Goal: Task Accomplishment & Management: Use online tool/utility

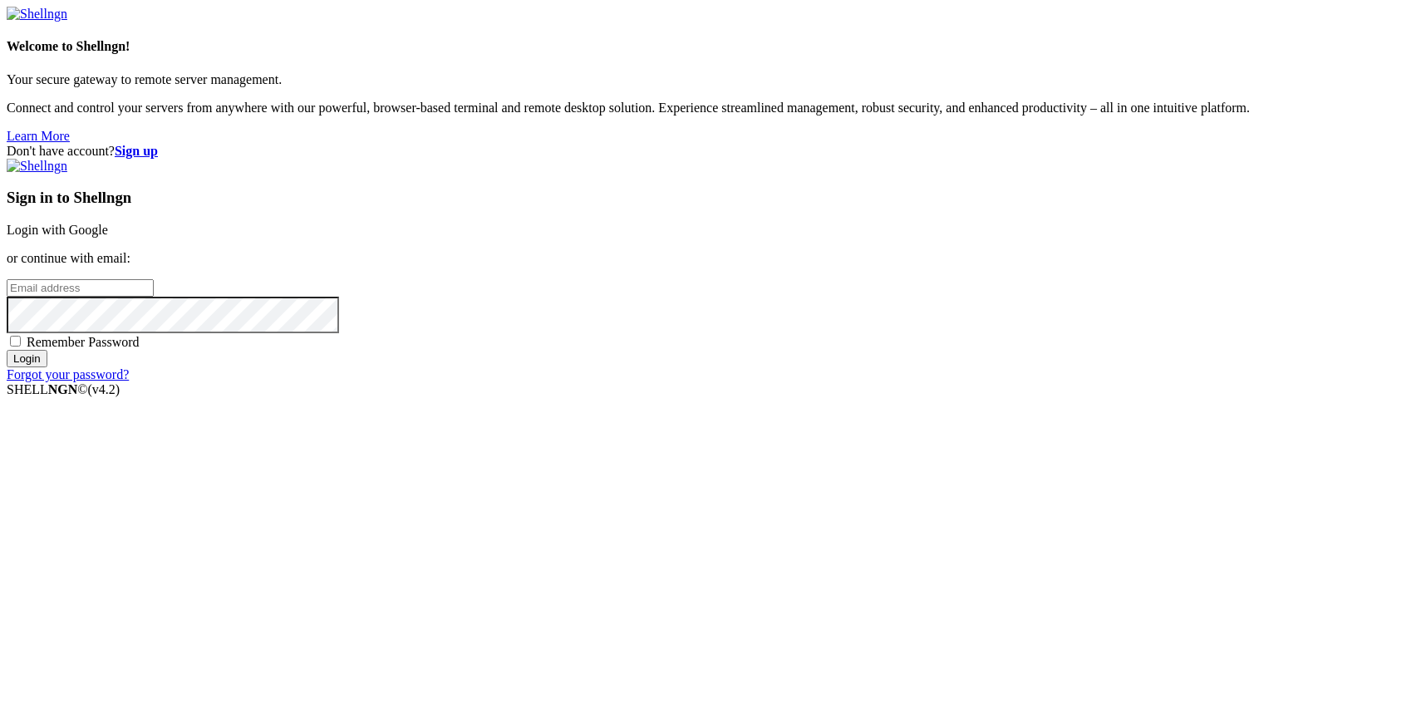
type input "[PERSON_NAME][EMAIL_ADDRESS][DOMAIN_NAME]"
click at [47, 367] on input "Login" at bounding box center [27, 358] width 41 height 17
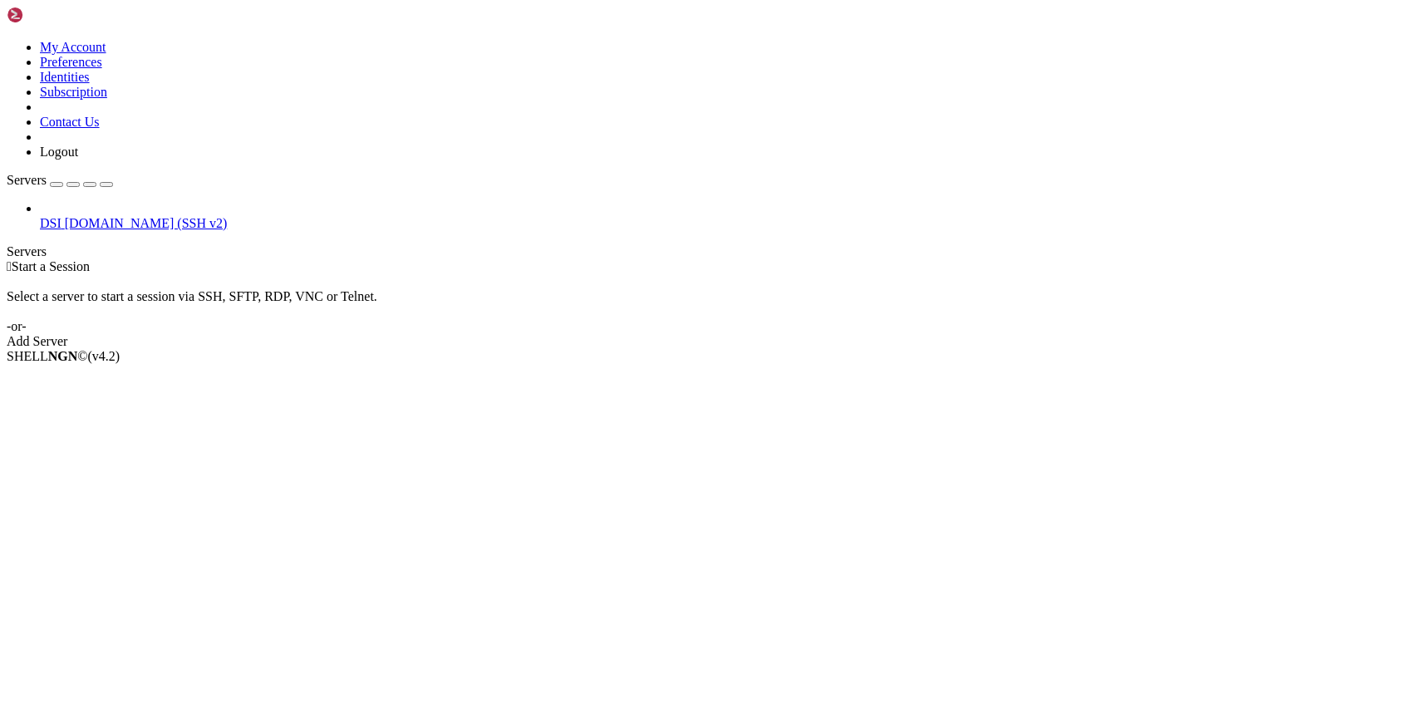
click at [62, 216] on span "DSI" at bounding box center [51, 223] width 22 height 14
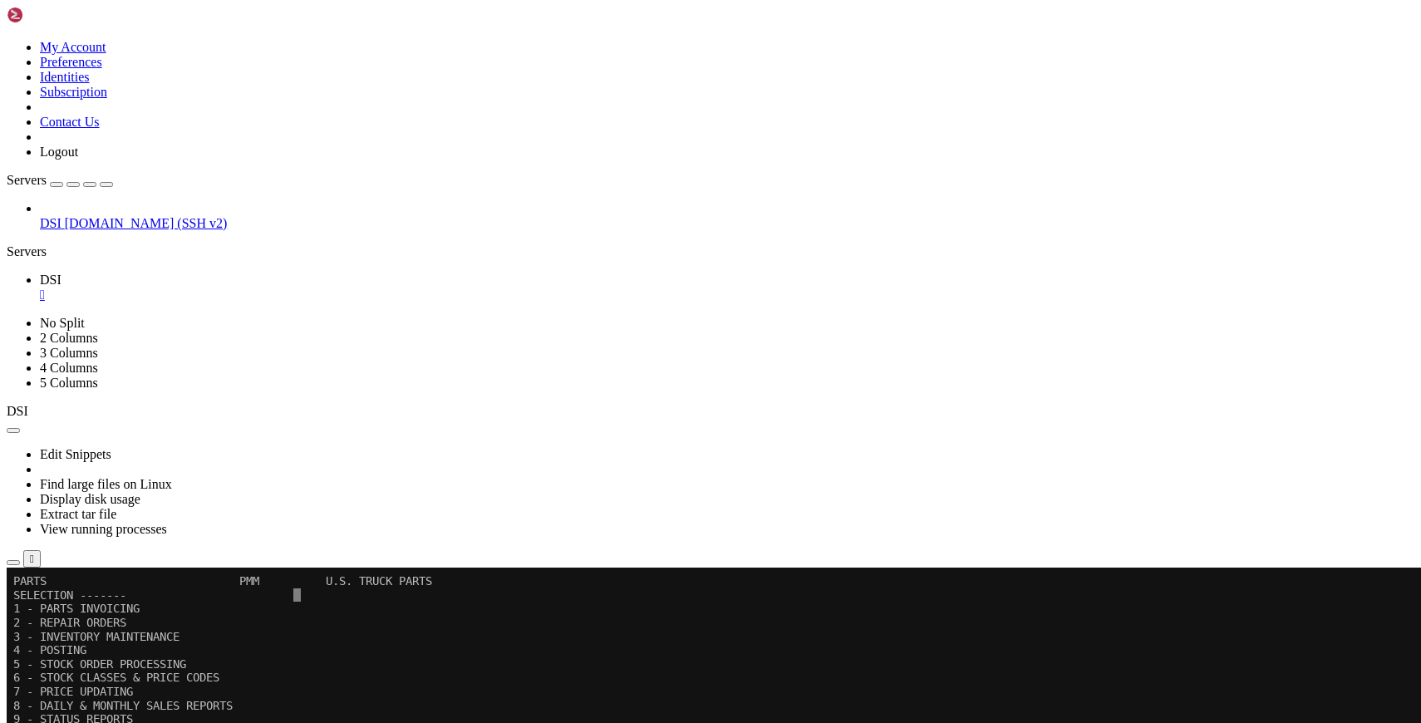
drag, startPoint x: 179, startPoint y: 57, endPoint x: 450, endPoint y: 171, distance: 293.9
click at [106, 185] on icon "button" at bounding box center [106, 185] width 0 height 0
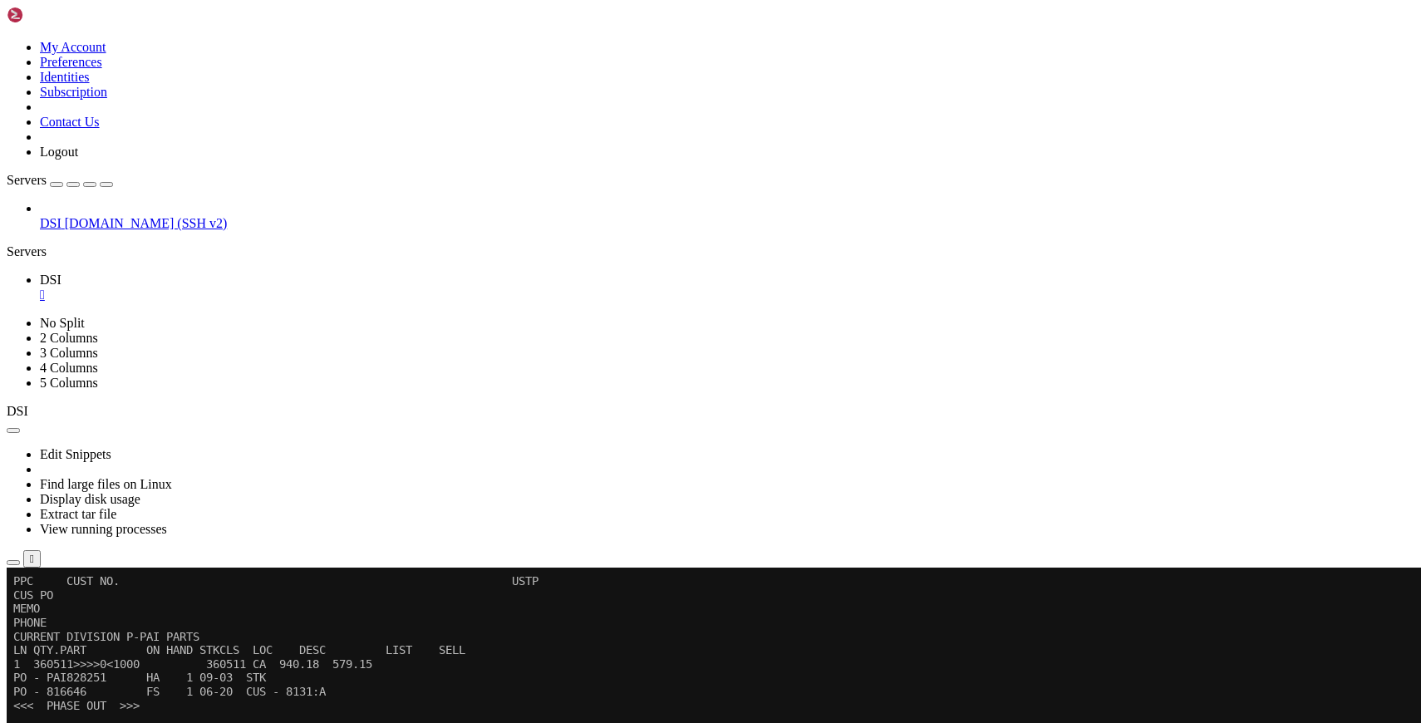
click at [691, 706] on x-row "<<< PHASE OUT >>>" at bounding box center [703, 706] width 1381 height 14
